Goal: Navigation & Orientation: Find specific page/section

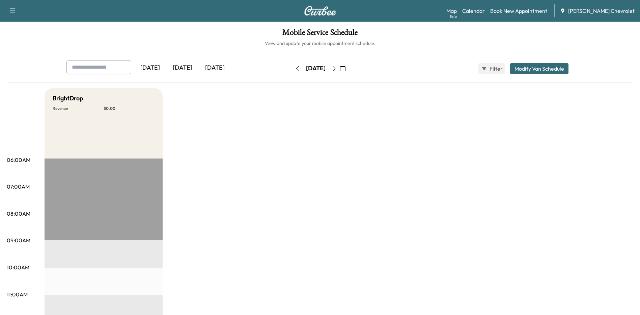
click at [184, 68] on div "[DATE]" at bounding box center [182, 68] width 32 height 16
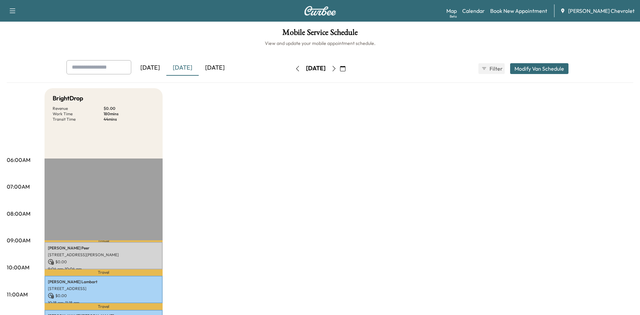
click at [221, 68] on div "[DATE]" at bounding box center [215, 68] width 32 height 16
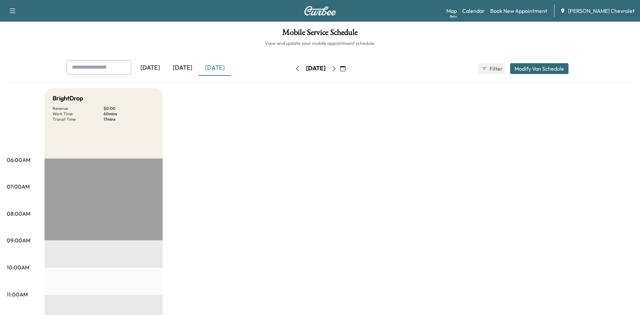
click at [337, 68] on icon "button" at bounding box center [334, 68] width 5 height 5
click at [336, 69] on icon "button" at bounding box center [334, 68] width 3 height 5
click at [337, 69] on icon "button" at bounding box center [334, 68] width 5 height 5
